Goal: Information Seeking & Learning: Find specific fact

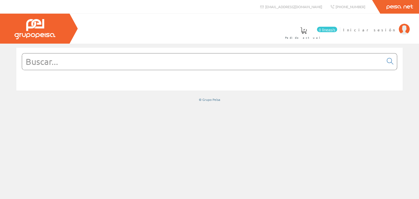
click at [100, 62] on input "text" at bounding box center [203, 61] width 362 height 16
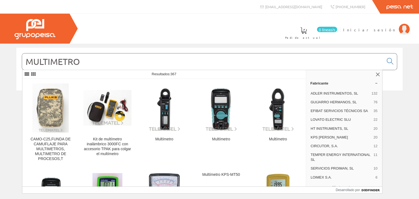
type input "MULTIMETRO"
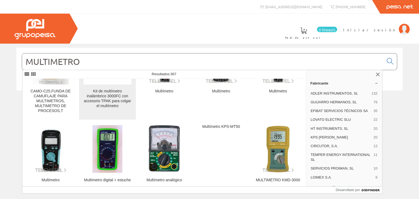
scroll to position [55, 0]
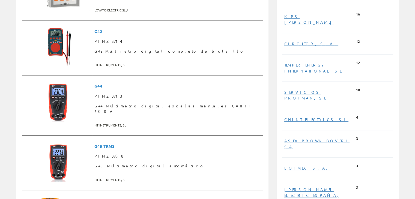
scroll to position [218, 0]
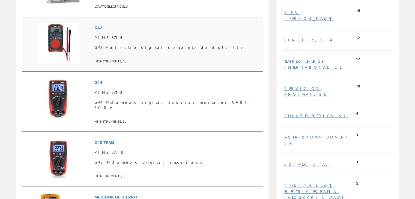
click at [97, 29] on font "G42" at bounding box center [98, 27] width 8 height 5
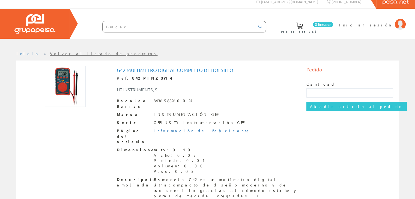
scroll to position [6, 0]
